Goal: Task Accomplishment & Management: Use online tool/utility

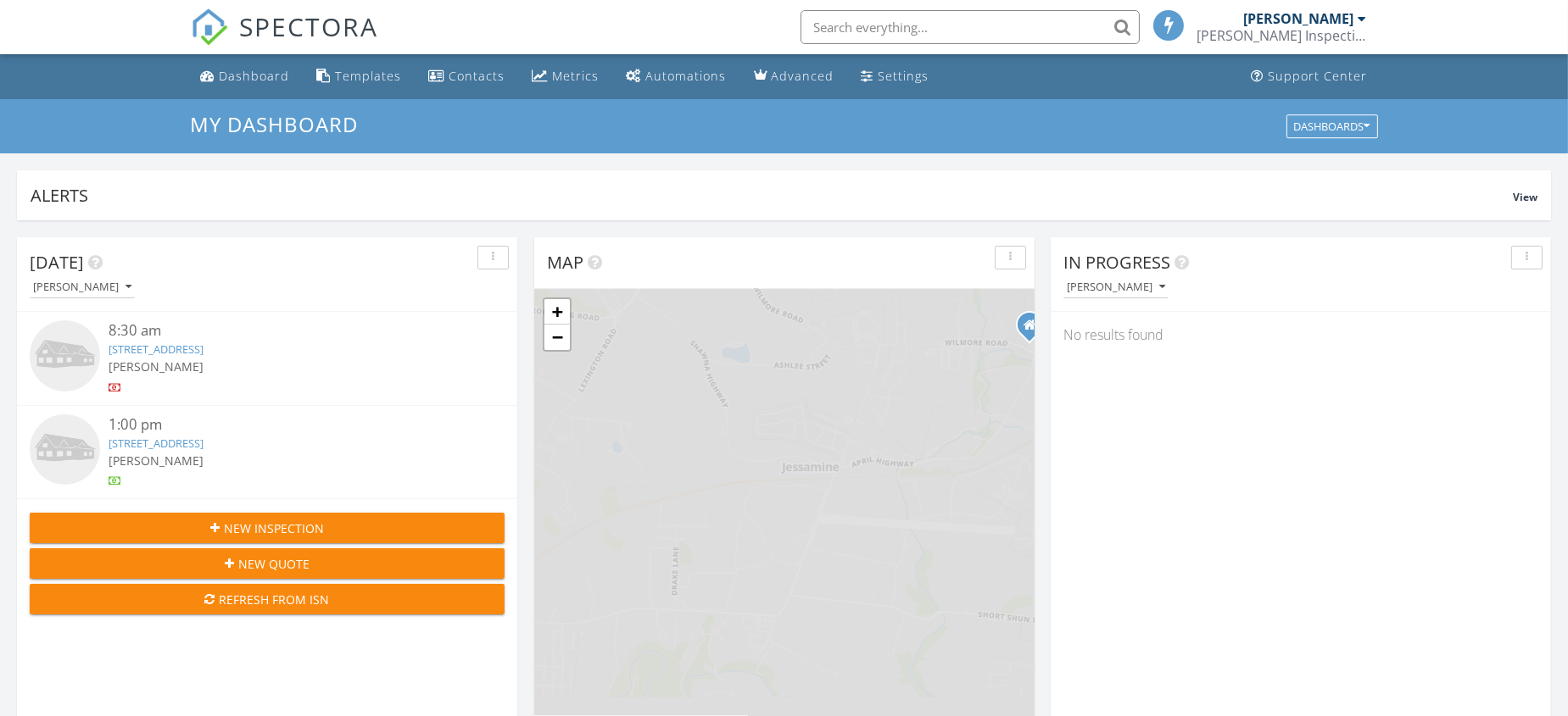
scroll to position [8, 8]
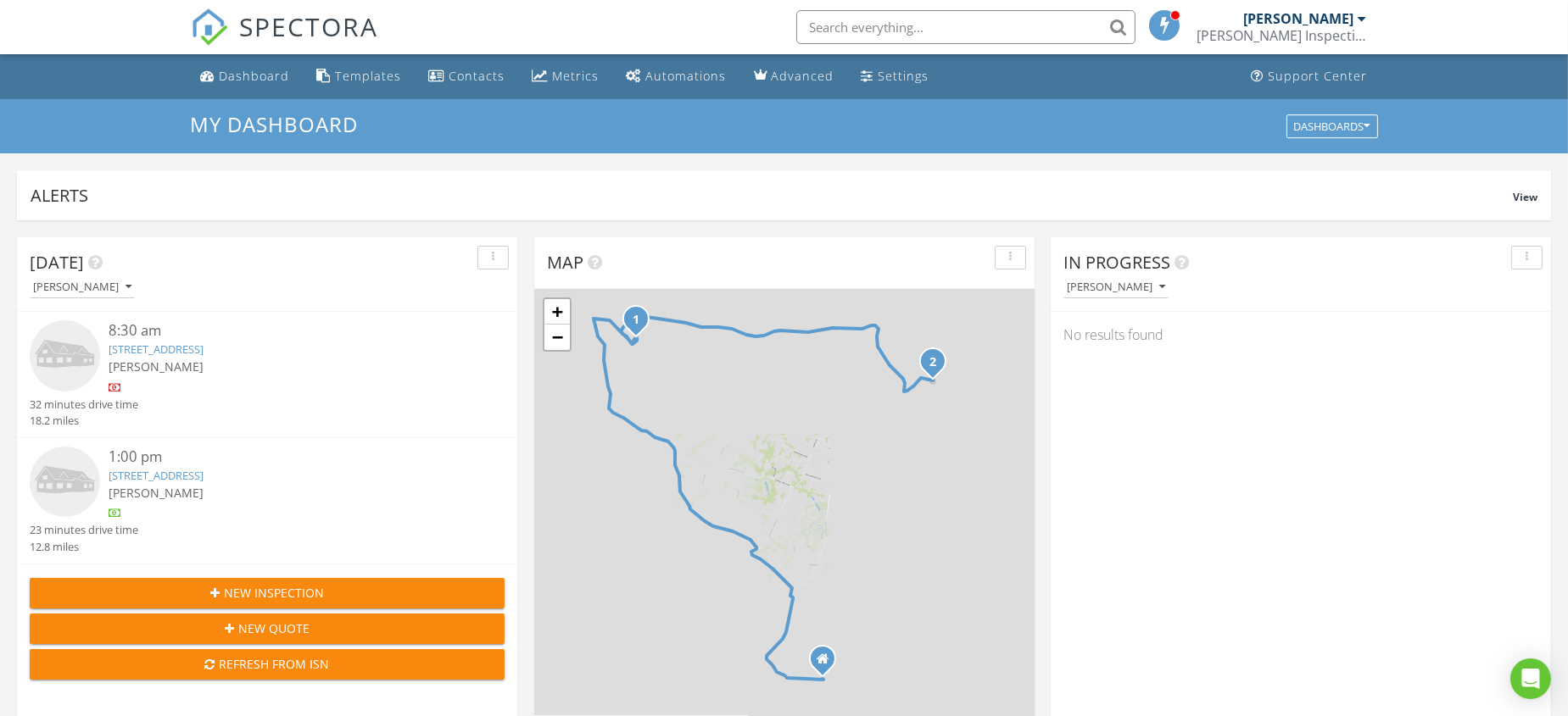
click at [125, 475] on link "632 Sheridan Dr, Lexington, KY 40503" at bounding box center [156, 475] width 95 height 15
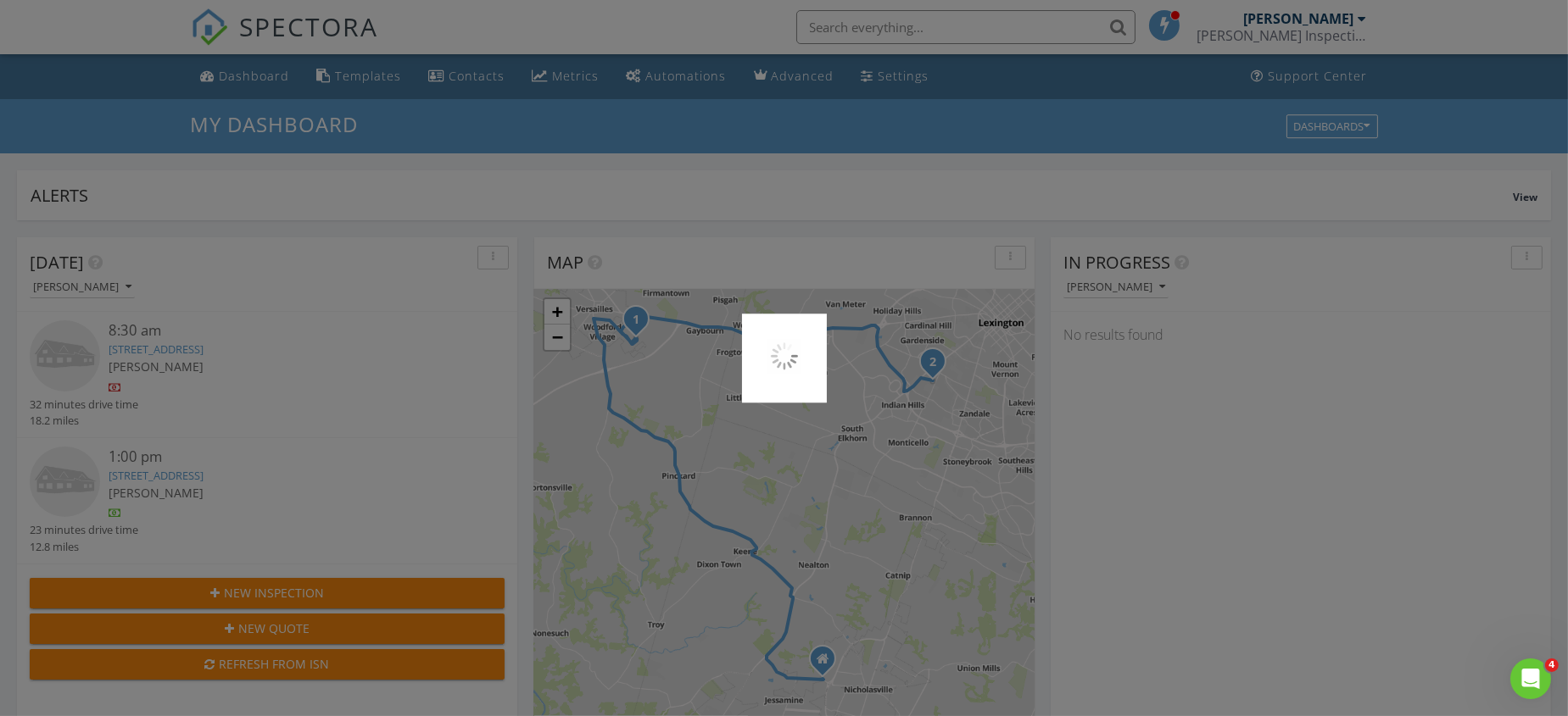
scroll to position [0, 0]
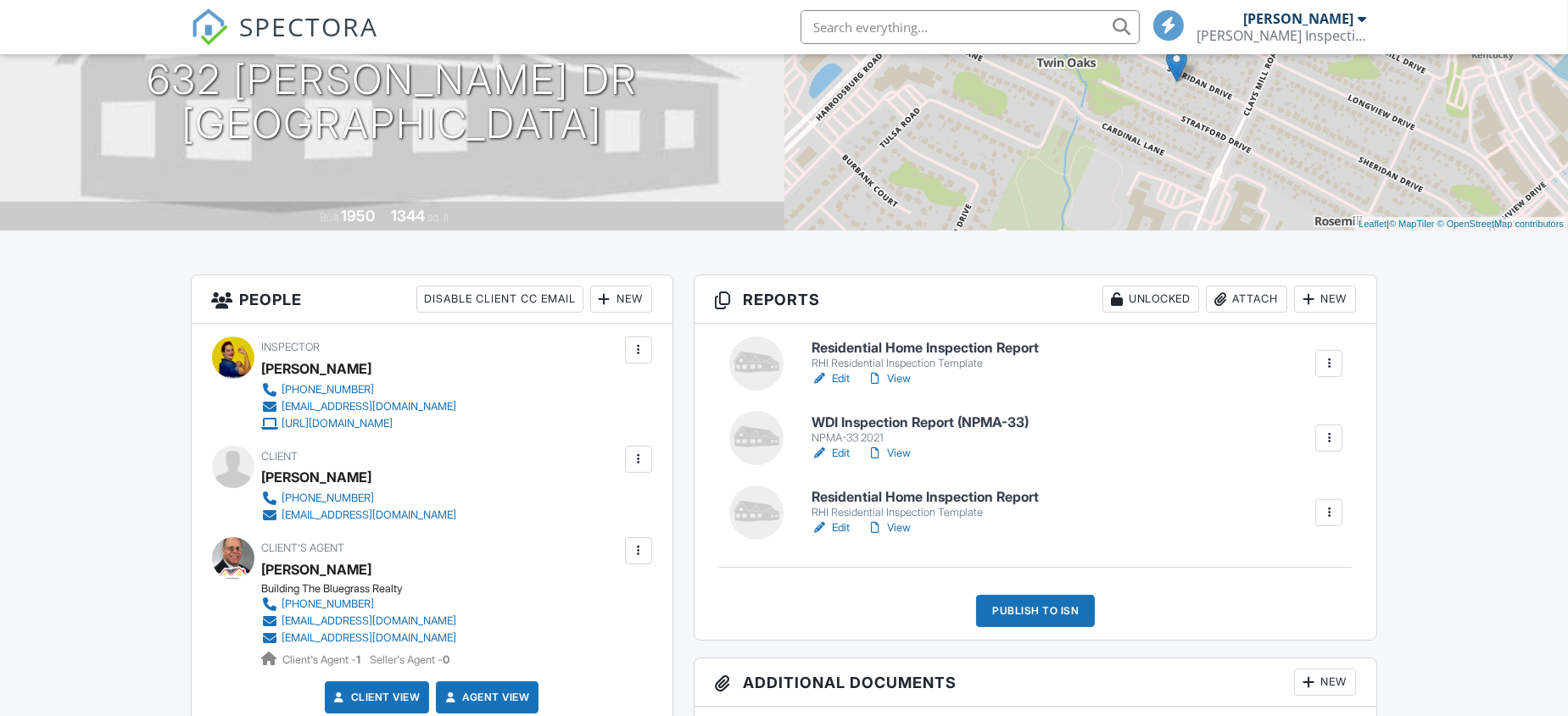
scroll to position [226, 0]
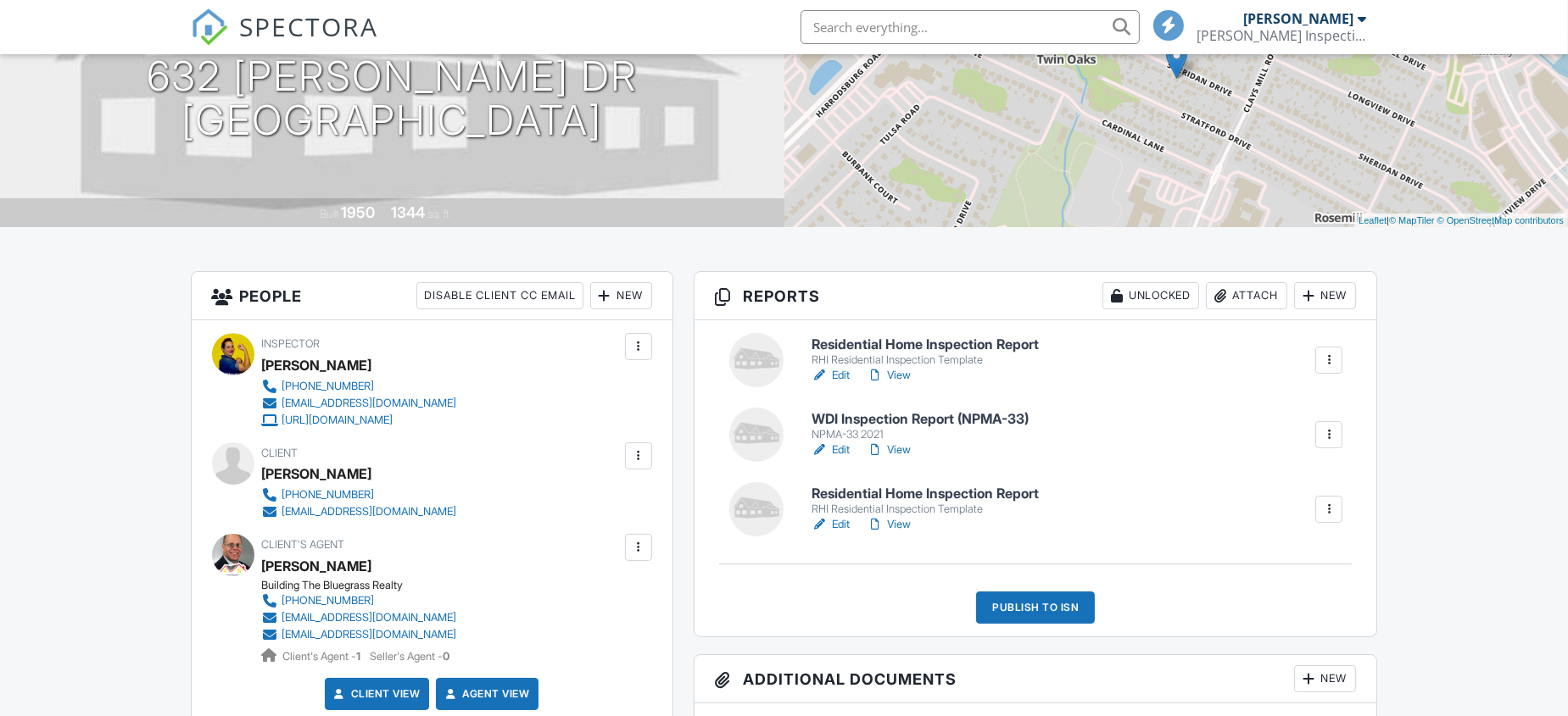
click at [835, 524] on link "Edit" at bounding box center [831, 525] width 38 height 17
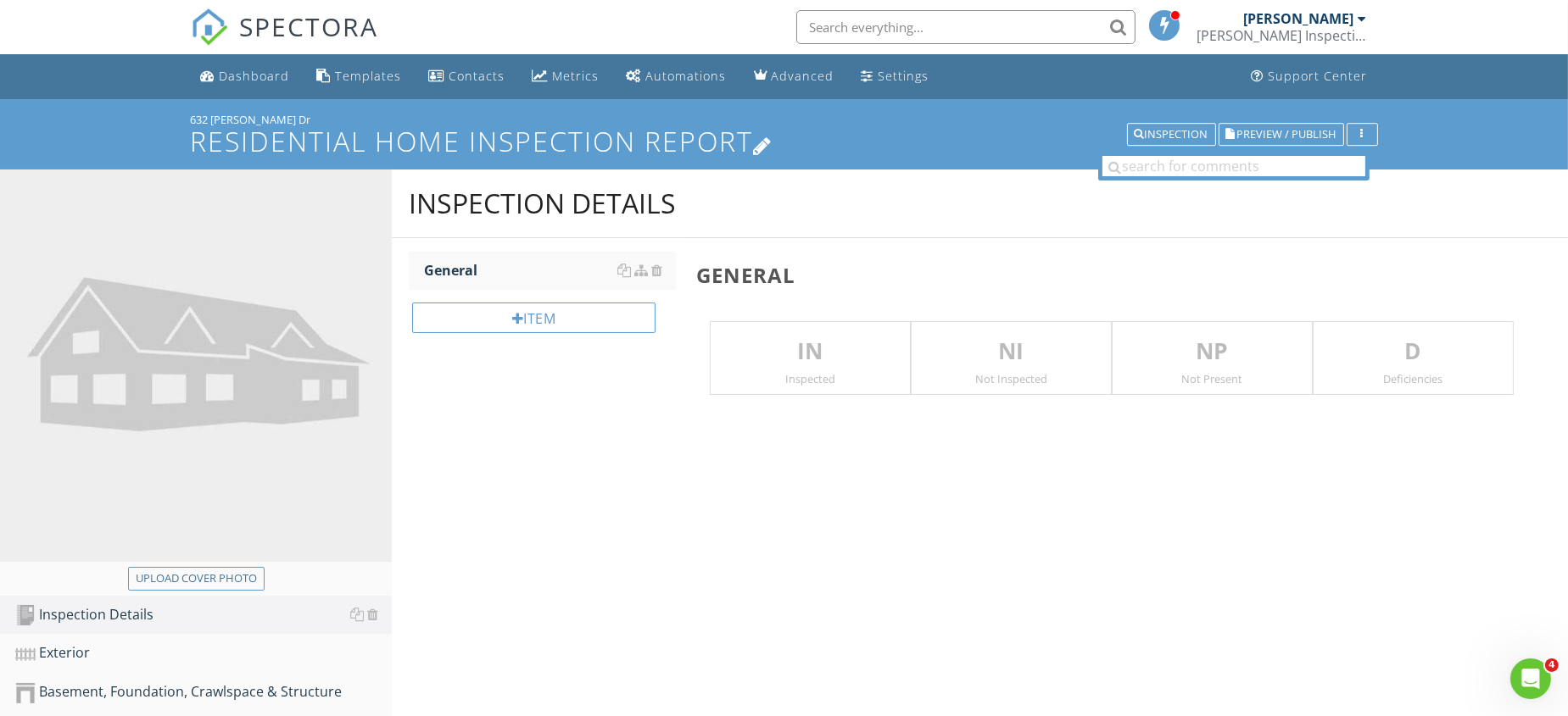
click at [771, 139] on icon at bounding box center [763, 145] width 19 height 23
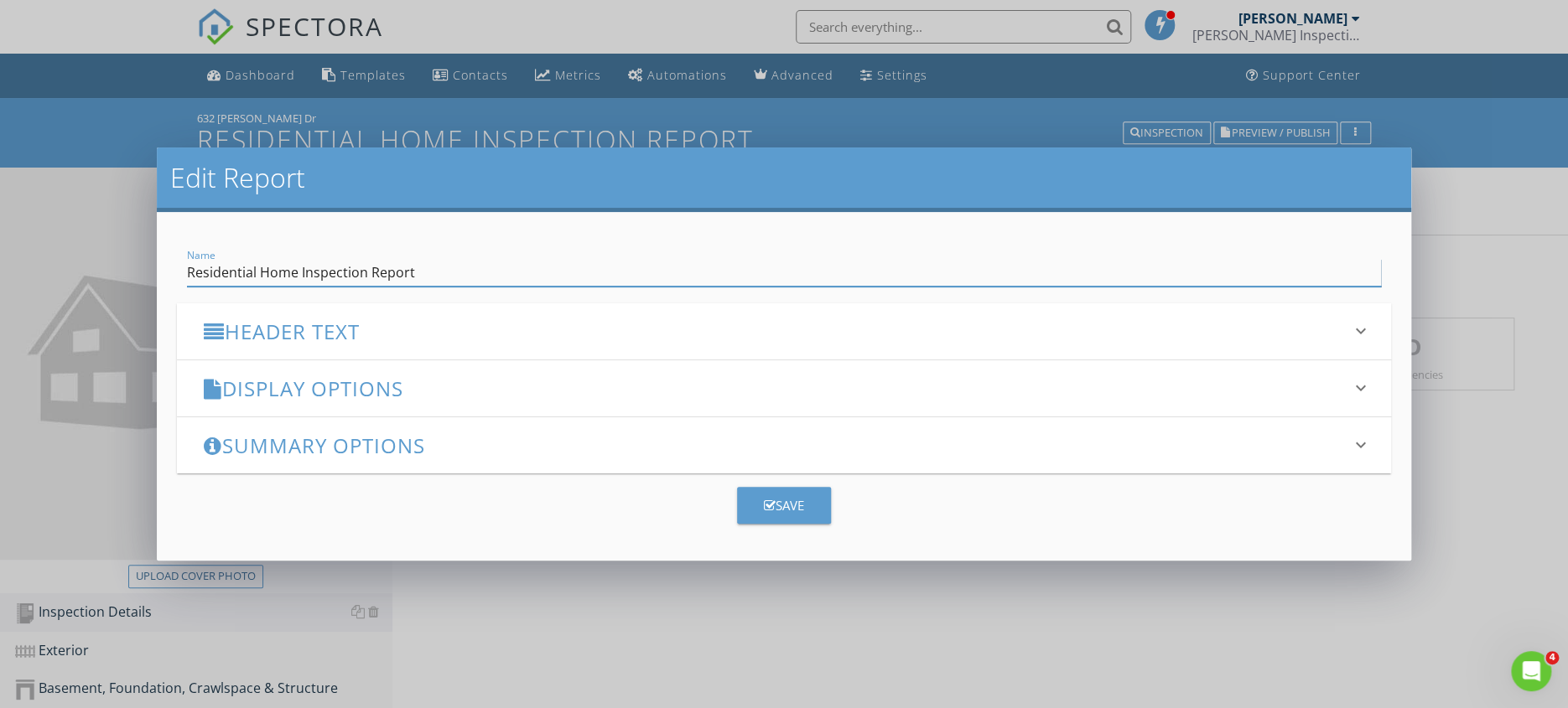
click at [299, 271] on input "Residential Home Inspection Report" at bounding box center [784, 272] width 1194 height 28
type input "Detached Garage Inspection Report"
click at [770, 507] on icon "button" at bounding box center [769, 505] width 11 height 12
